Goal: Find specific page/section: Find specific page/section

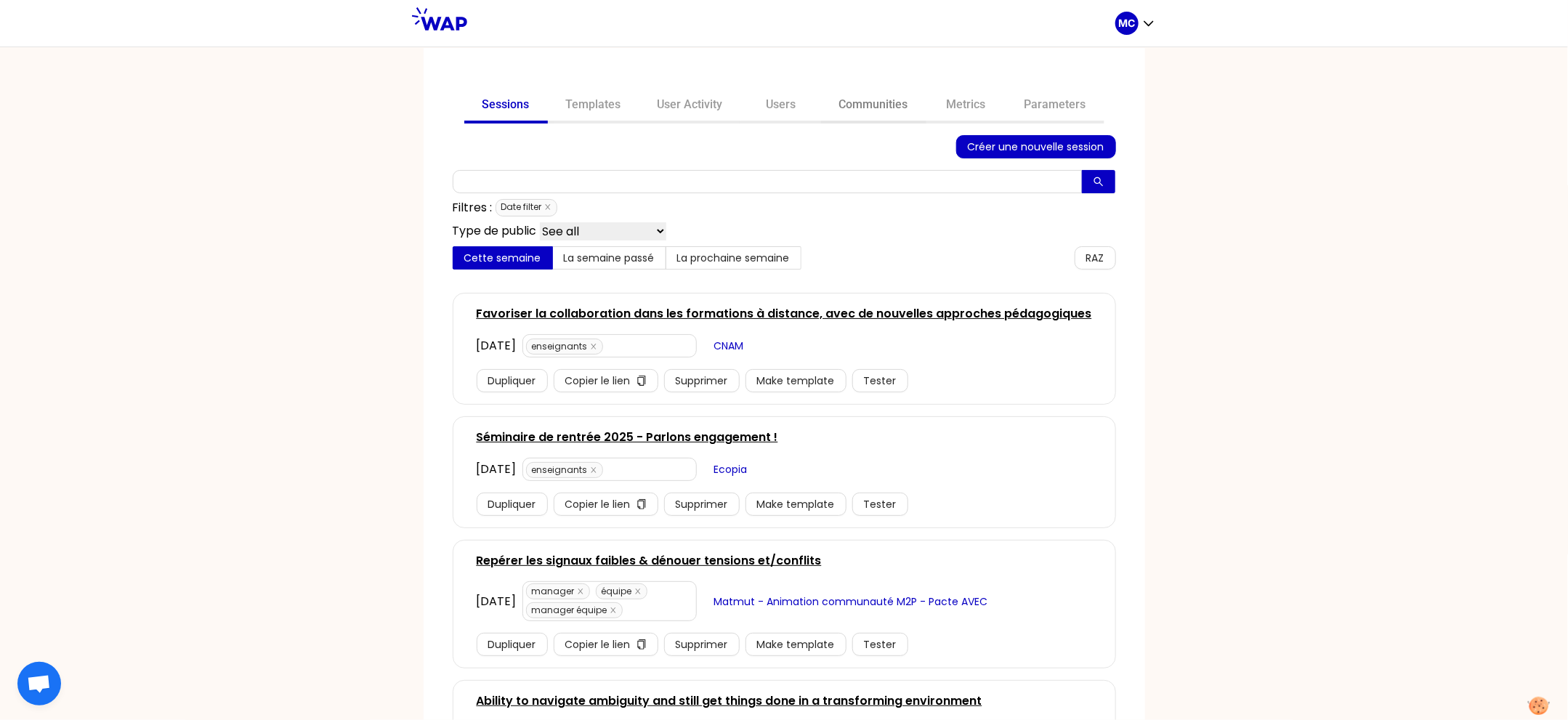
click at [877, 100] on link "Communities" at bounding box center [873, 106] width 105 height 35
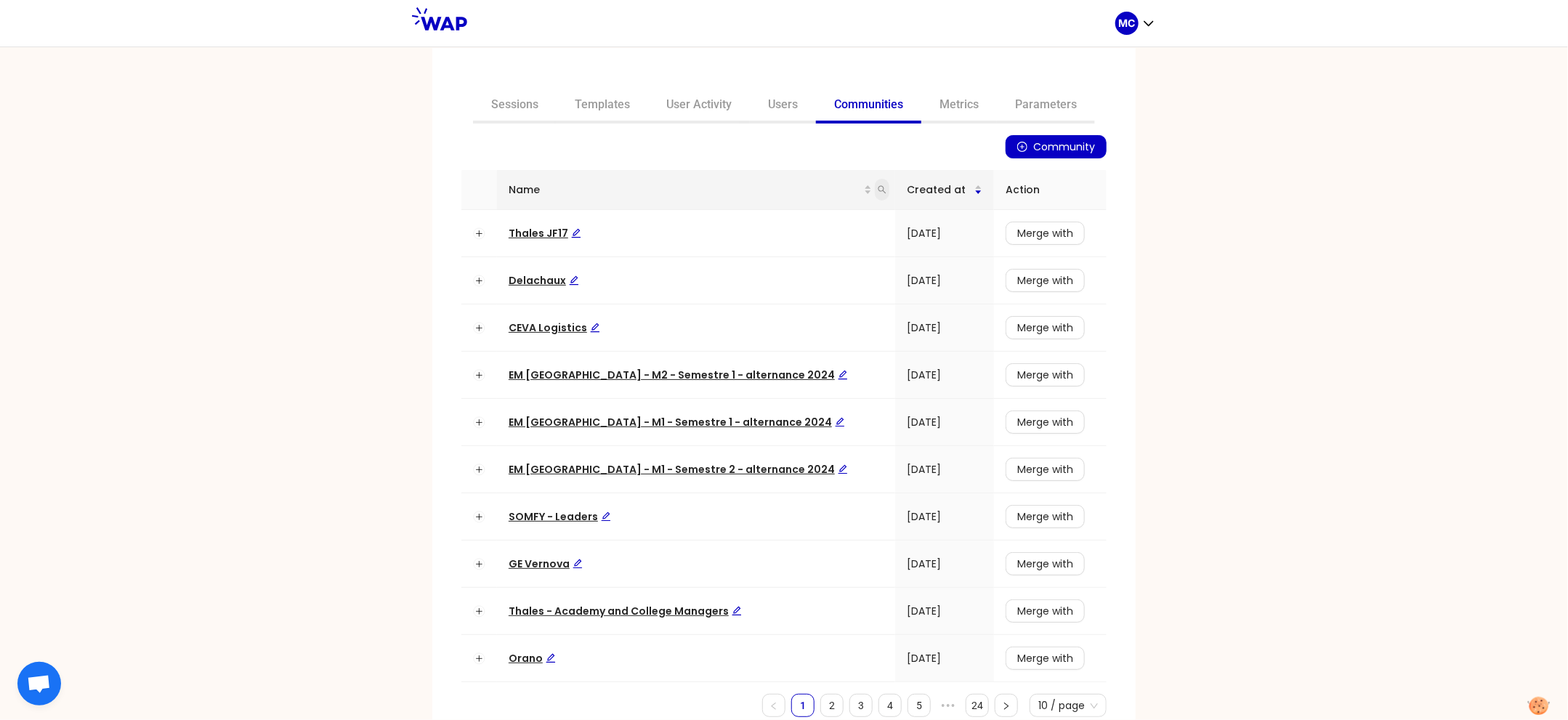
click at [878, 187] on icon "search" at bounding box center [882, 190] width 9 height 9
type input "dir"
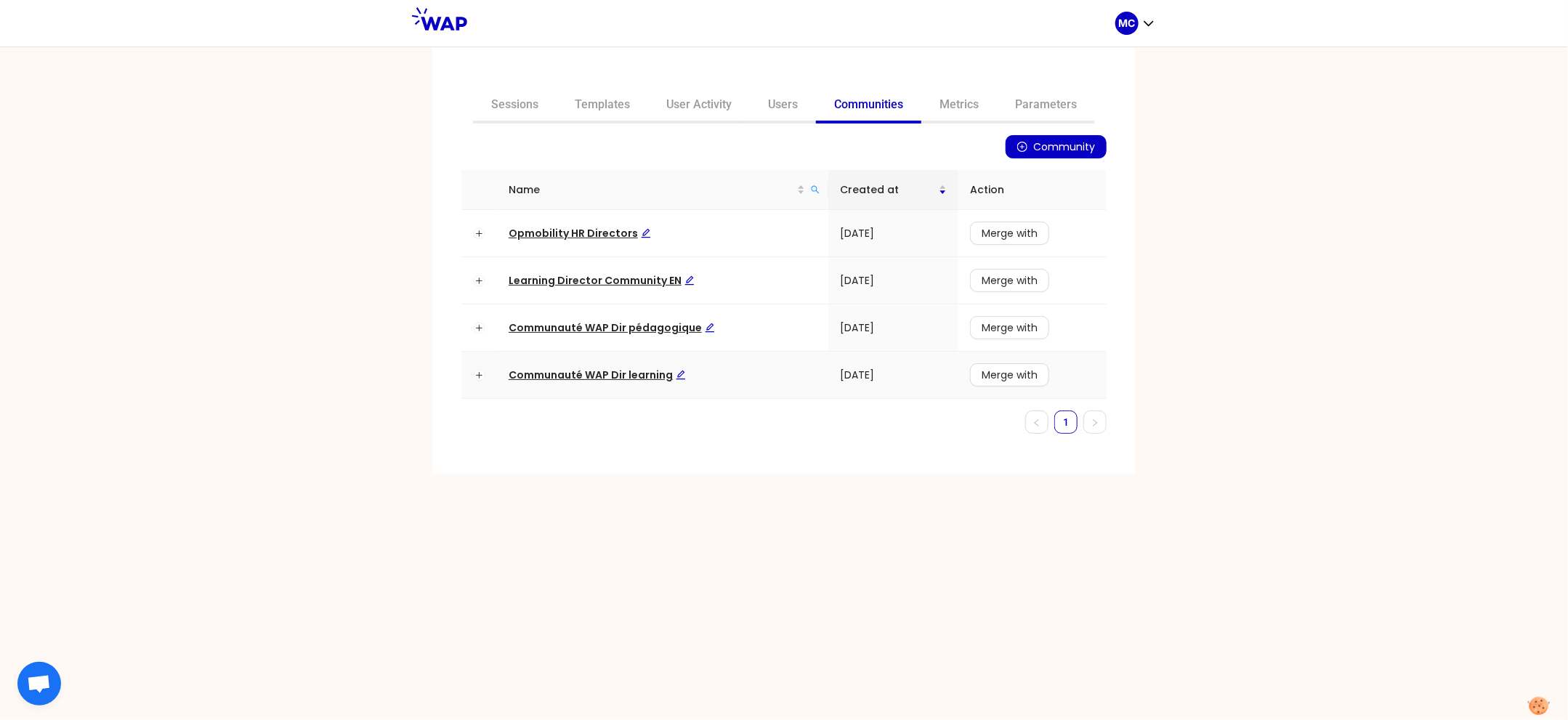
click at [608, 375] on span "Communauté WAP Dir learning" at bounding box center [597, 375] width 177 height 14
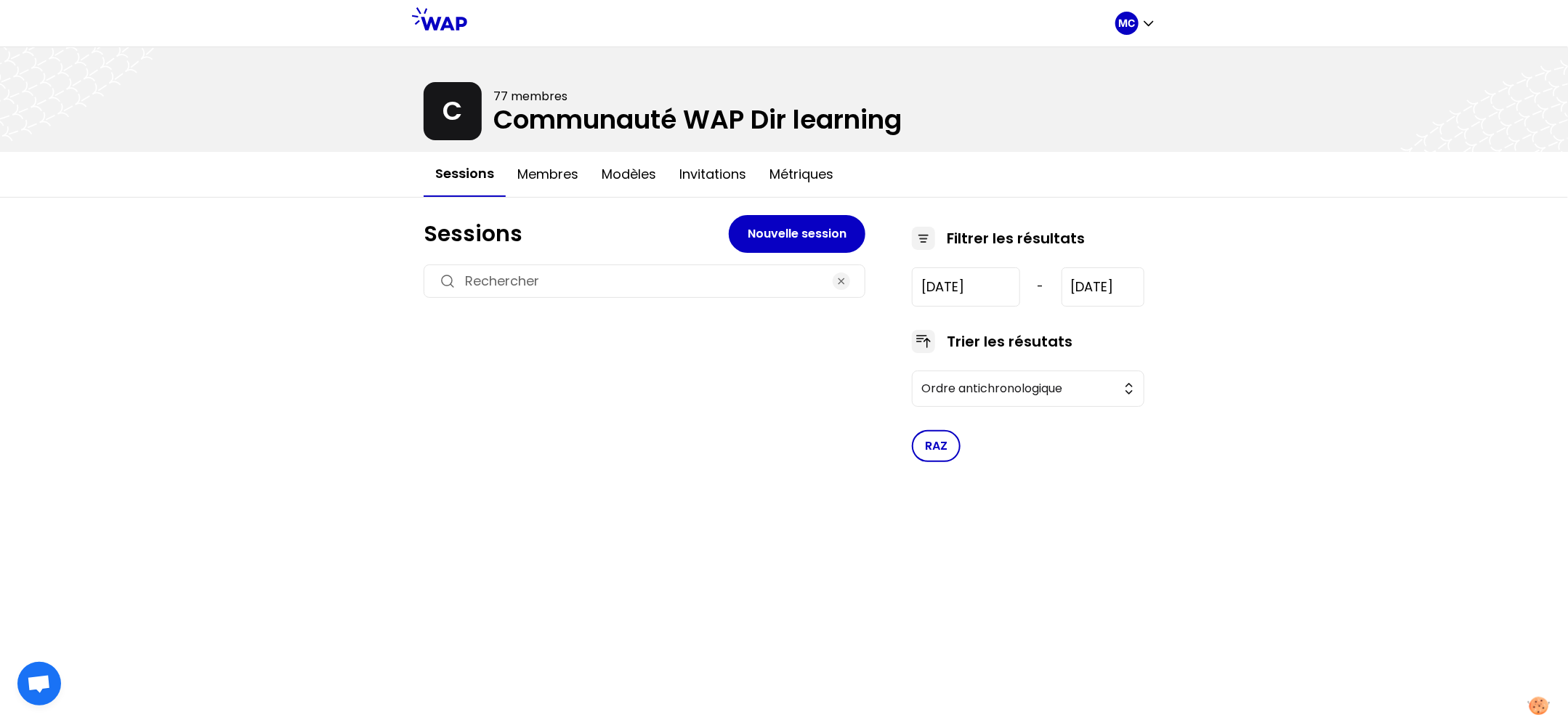
type input "[DATE]"
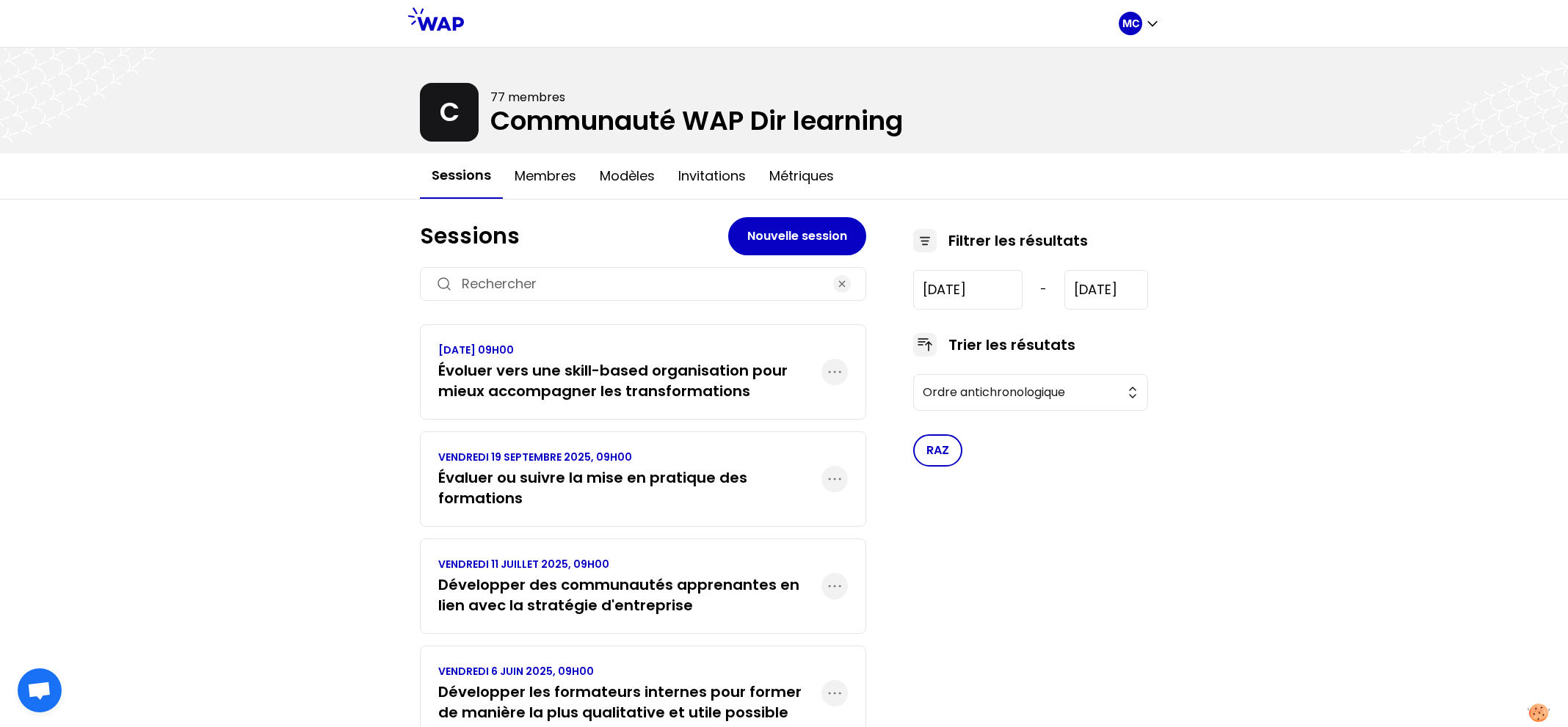
click at [561, 484] on h3 "Évaluer ou suivre la mise en pratique des formations" at bounding box center [630, 488] width 383 height 41
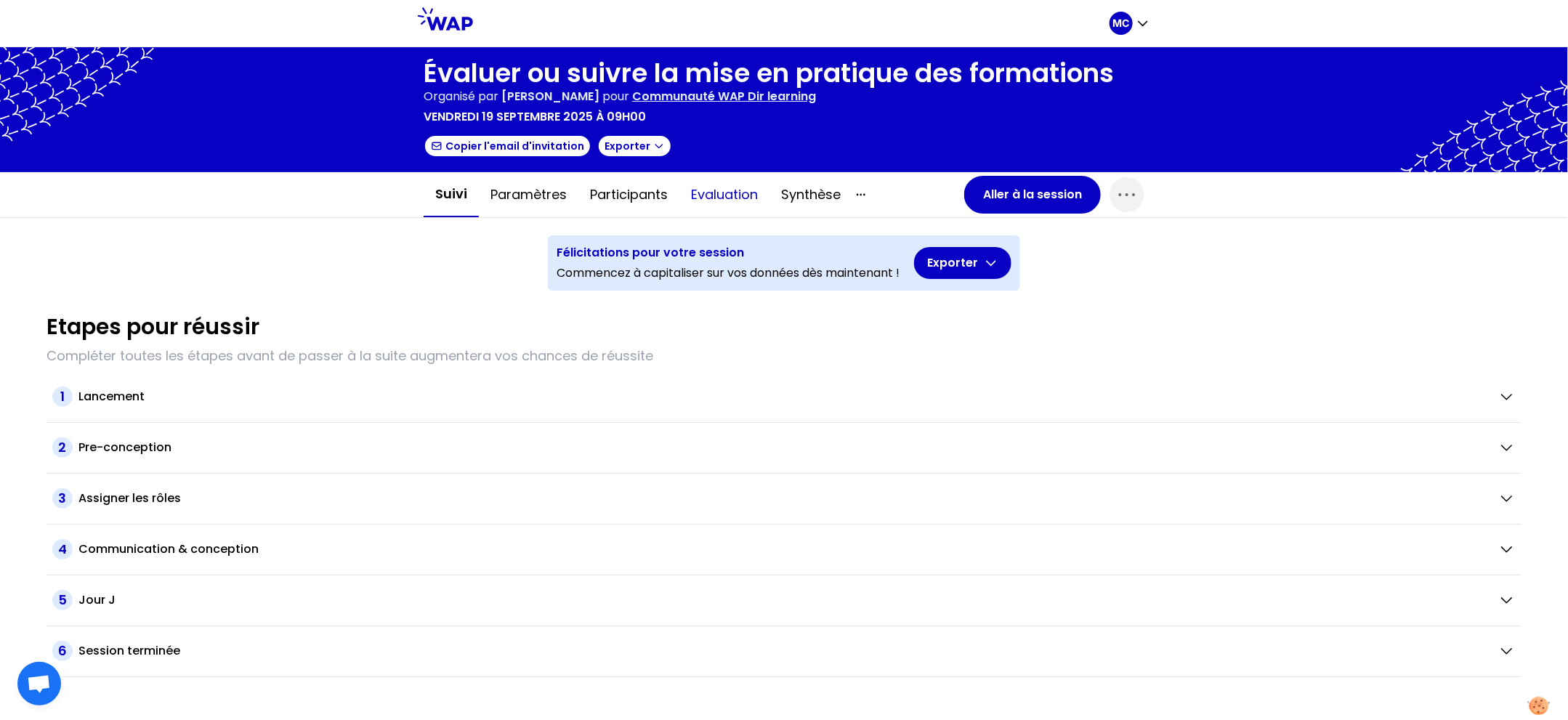
click at [683, 205] on button "Evaluation" at bounding box center [724, 194] width 90 height 43
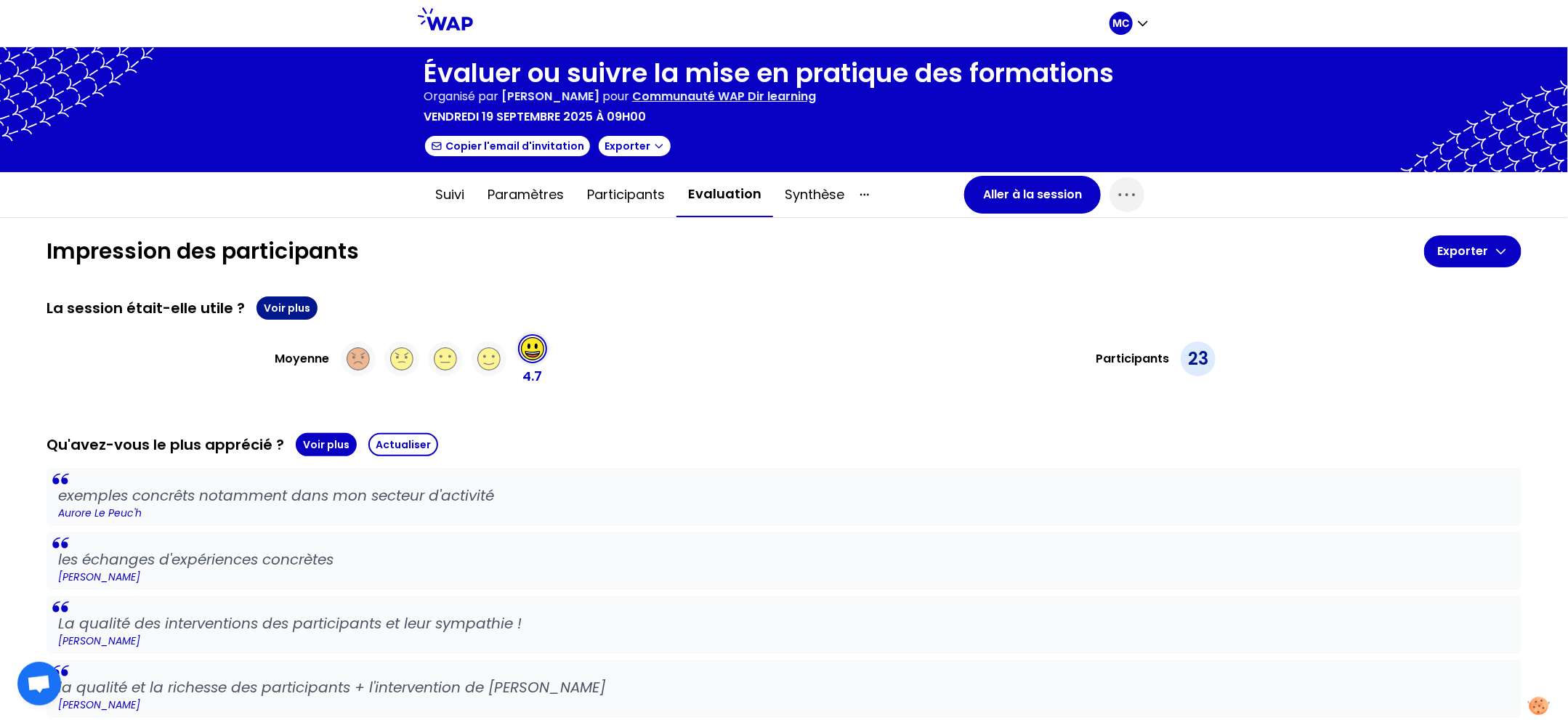
click at [294, 308] on button "Voir plus" at bounding box center [287, 307] width 61 height 23
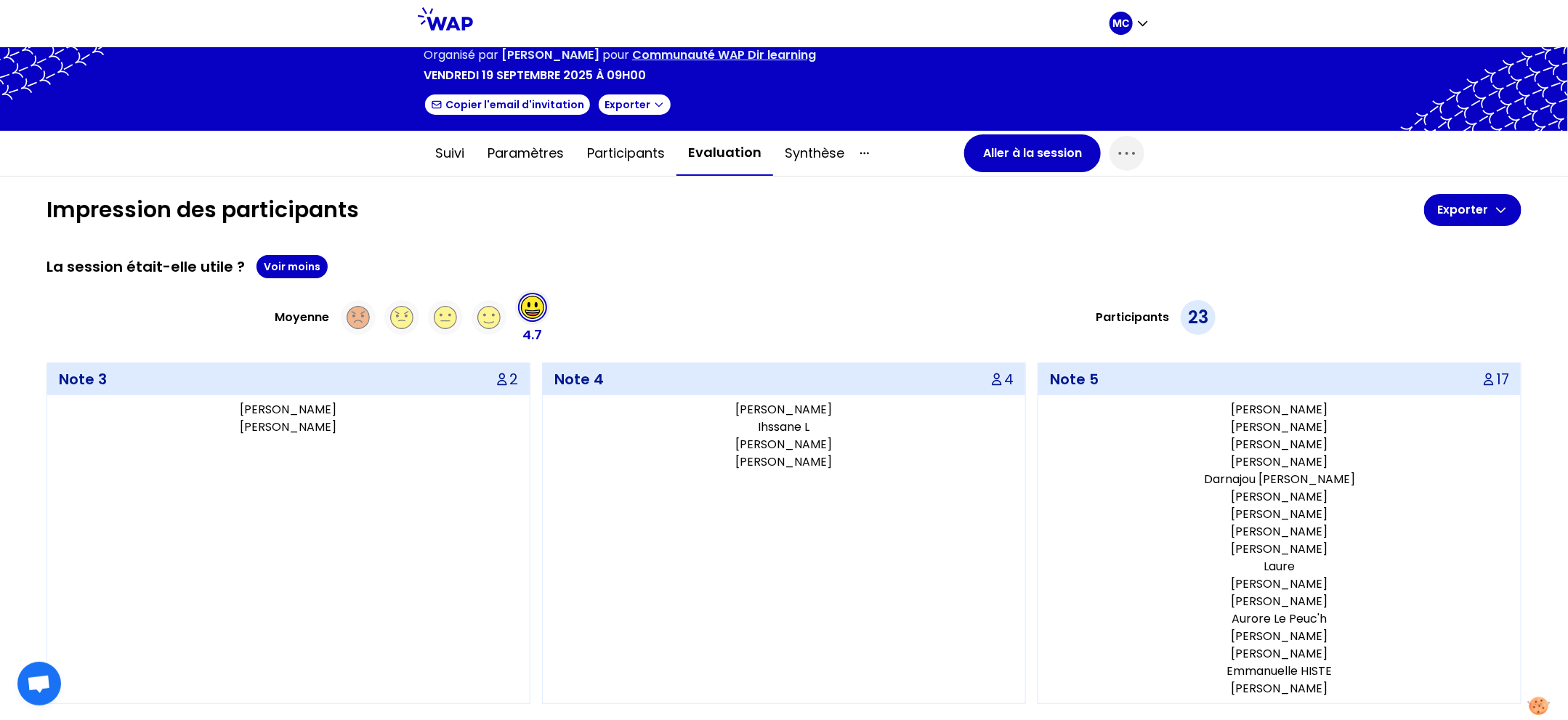
scroll to position [94, 0]
